Goal: Find specific page/section: Find specific page/section

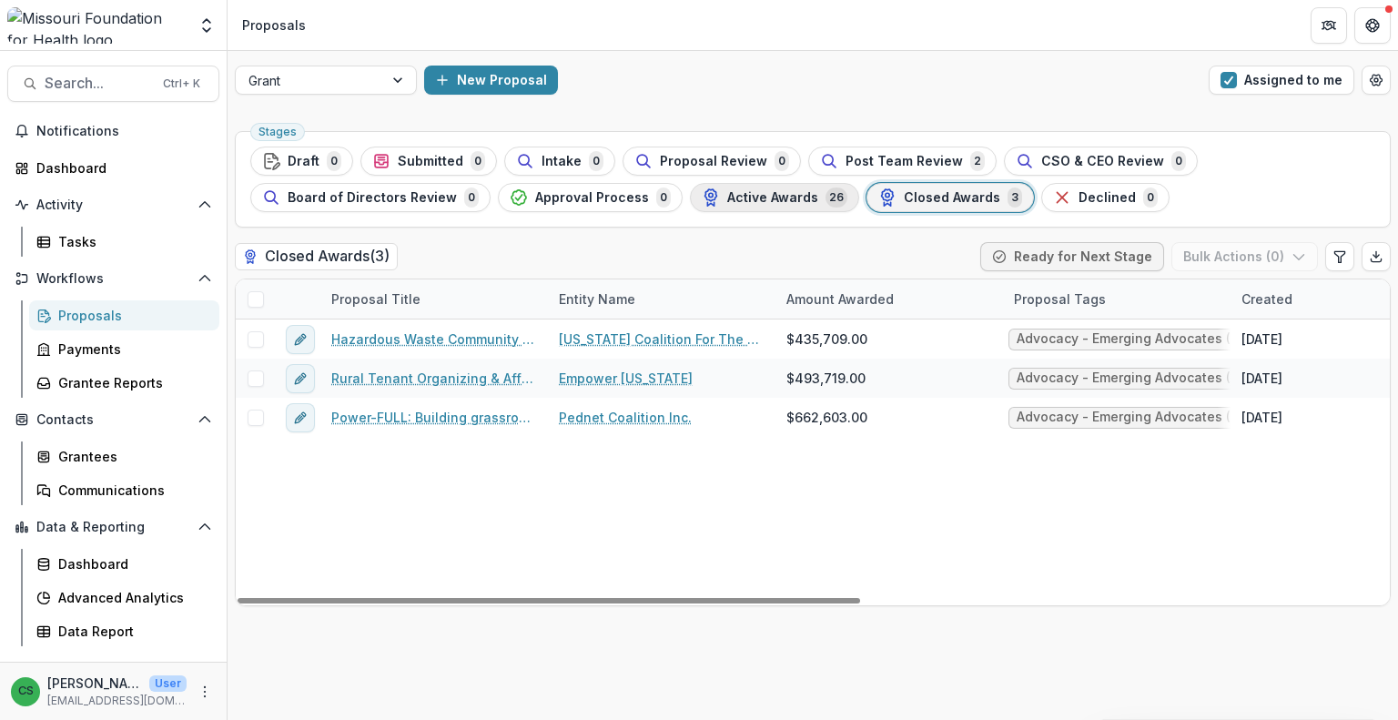
click at [734, 192] on span "Active Awards" at bounding box center [772, 197] width 91 height 15
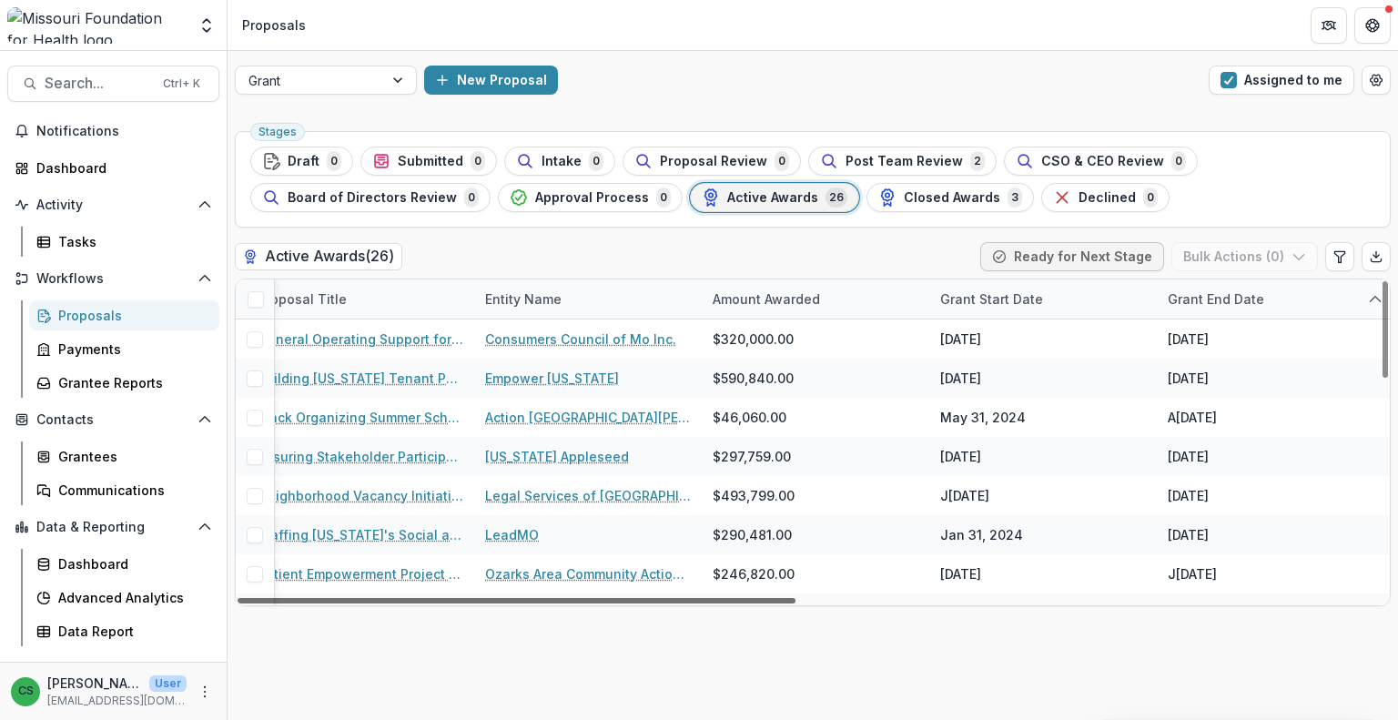
scroll to position [0, 262]
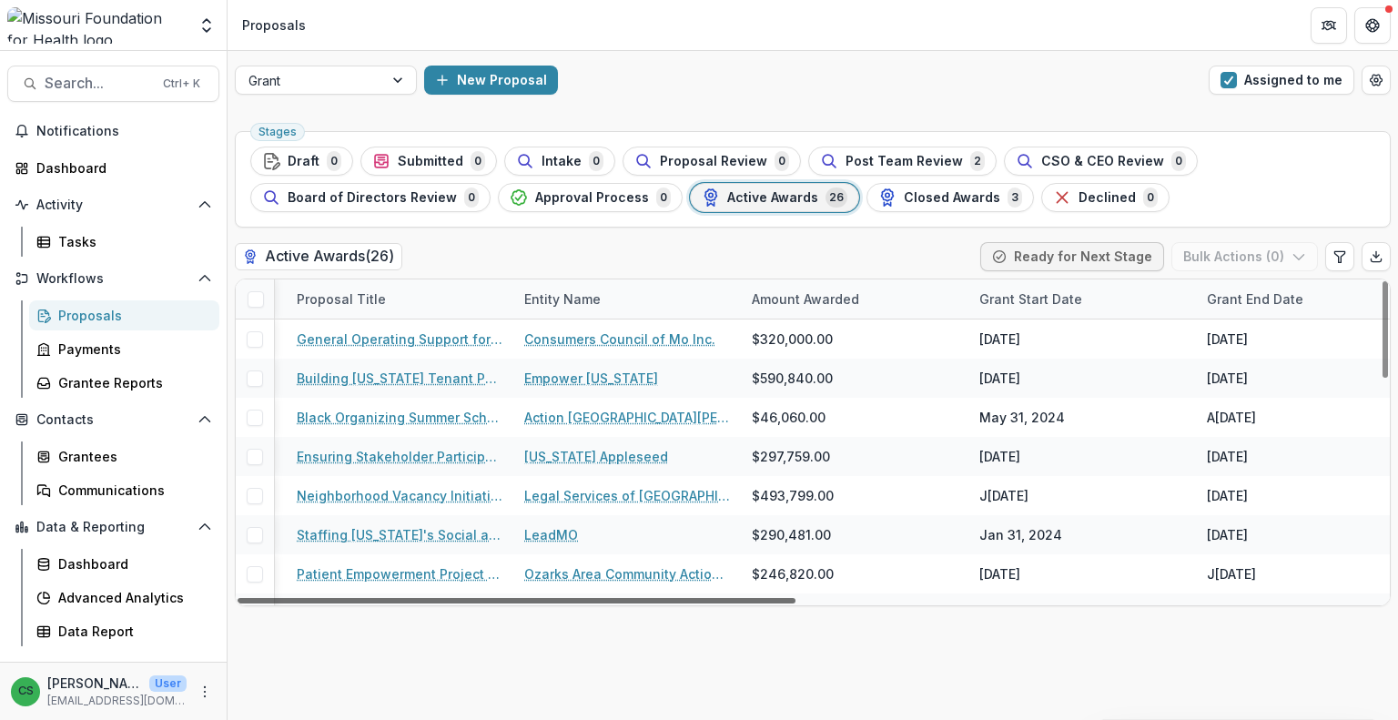
drag, startPoint x: 771, startPoint y: 596, endPoint x: 897, endPoint y: 562, distance: 131.2
click at [795, 598] on div at bounding box center [517, 600] width 558 height 5
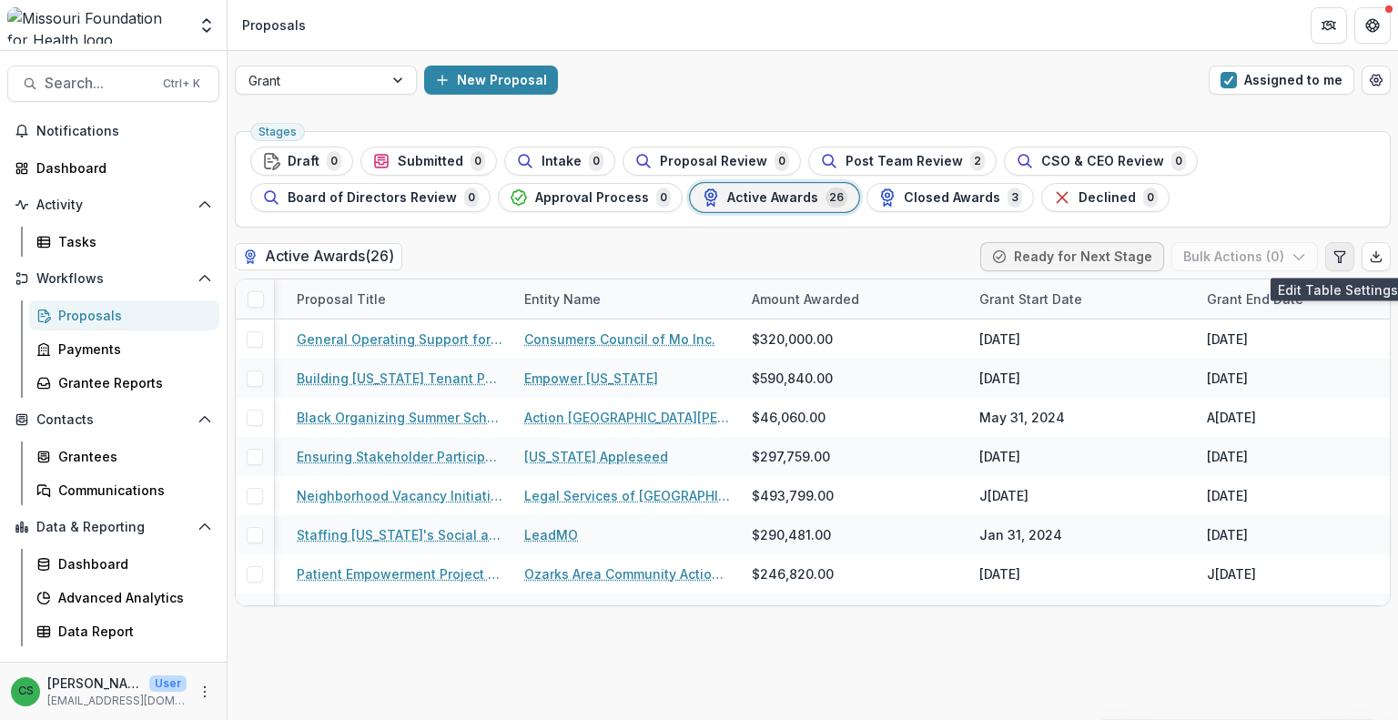
click at [1334, 254] on icon "Edit table settings" at bounding box center [1339, 256] width 15 height 15
select select "******"
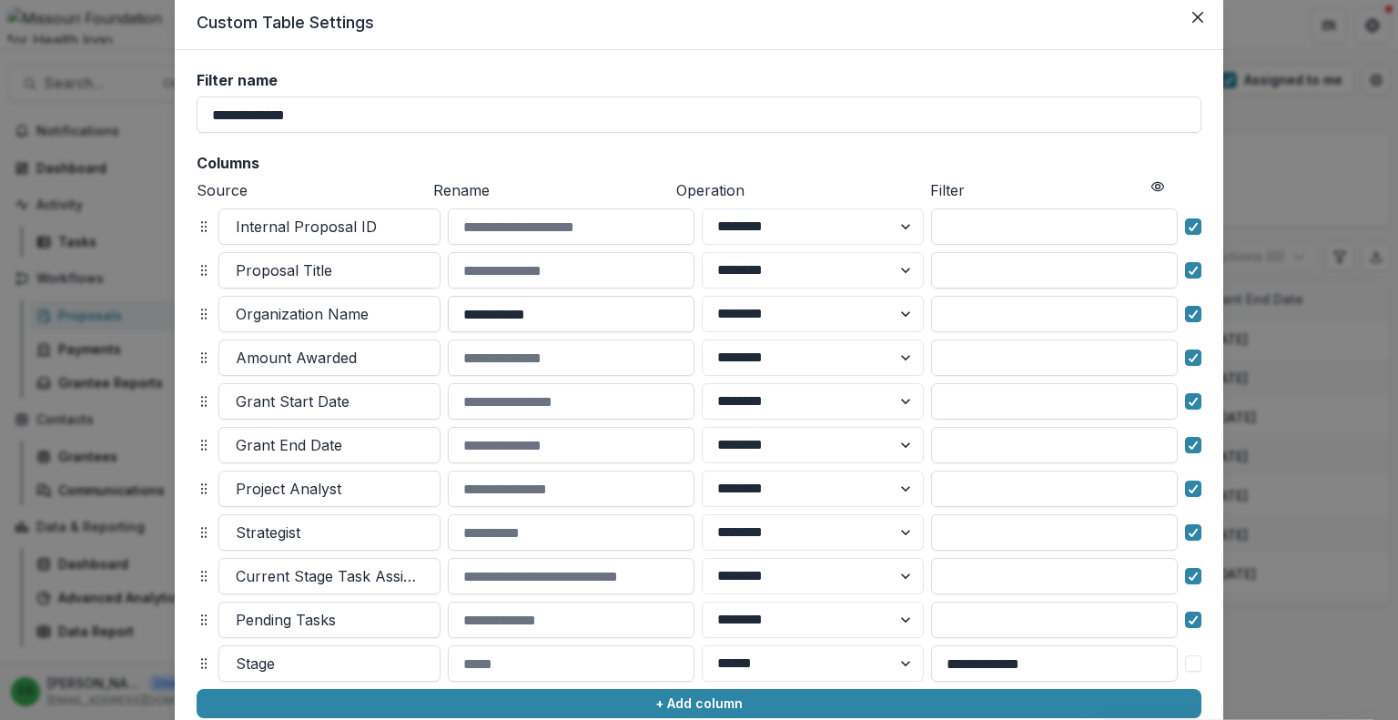
scroll to position [0, 0]
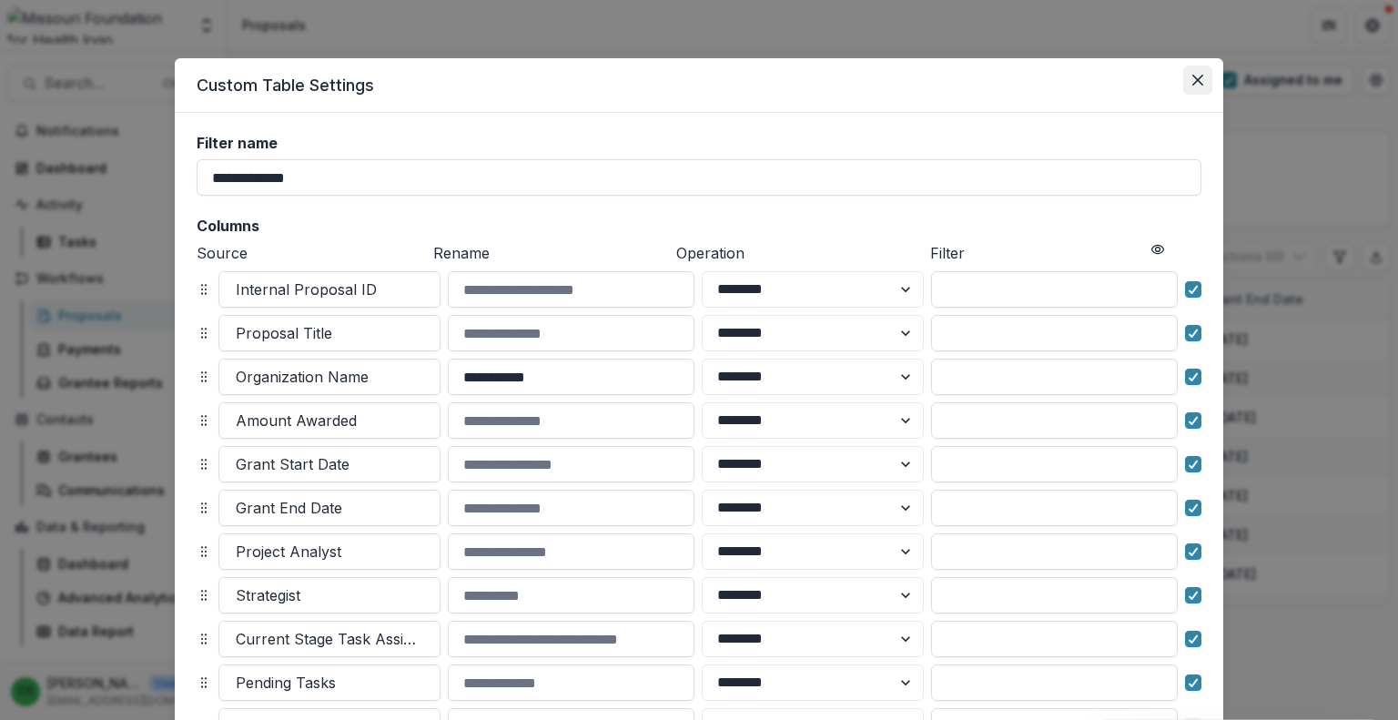
click at [1199, 76] on icon "Close" at bounding box center [1197, 80] width 11 height 11
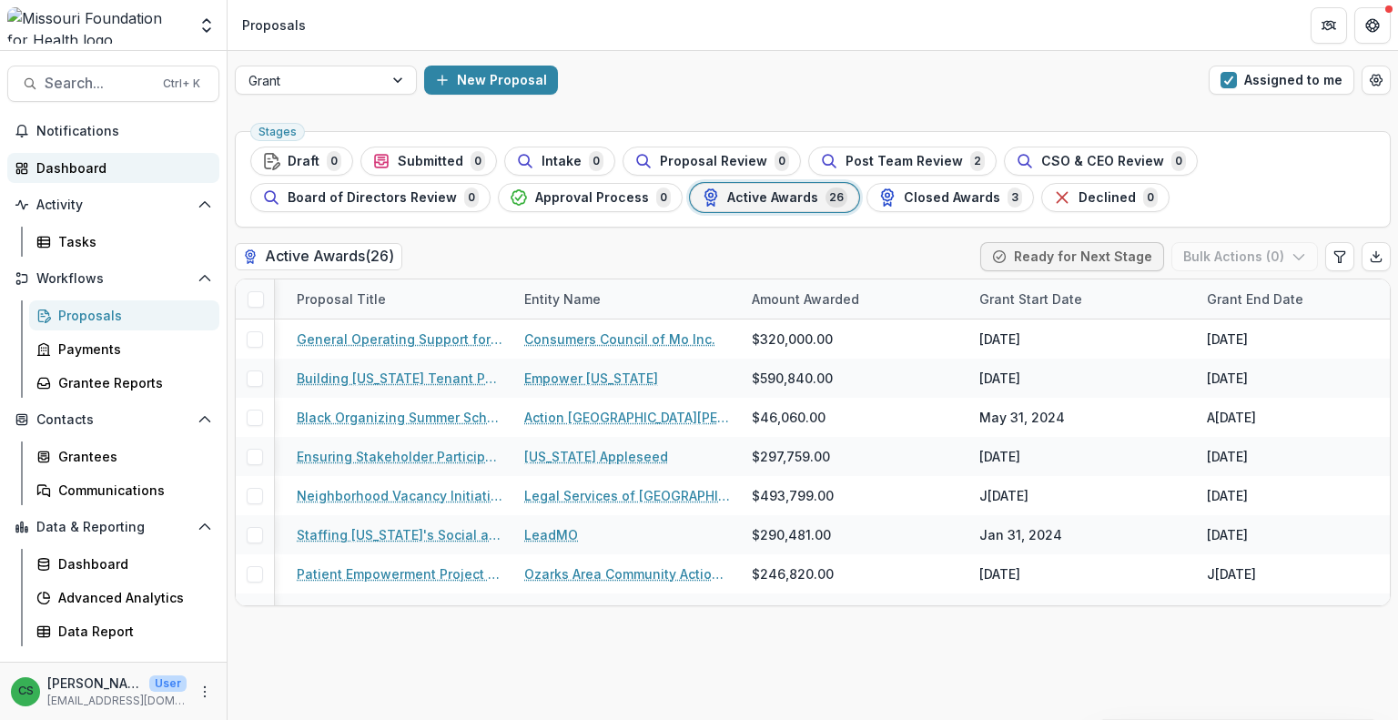
click at [124, 180] on link "Dashboard" at bounding box center [113, 168] width 212 height 30
